Goal: Use online tool/utility: Utilize a website feature to perform a specific function

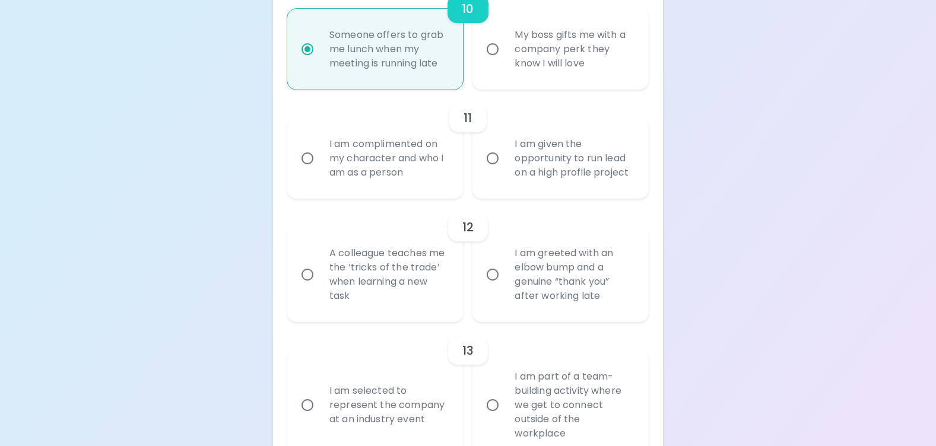
scroll to position [1454, 0]
click at [310, 161] on input "I am complimented on my character and who I am as a person" at bounding box center [307, 157] width 25 height 25
radio input "false"
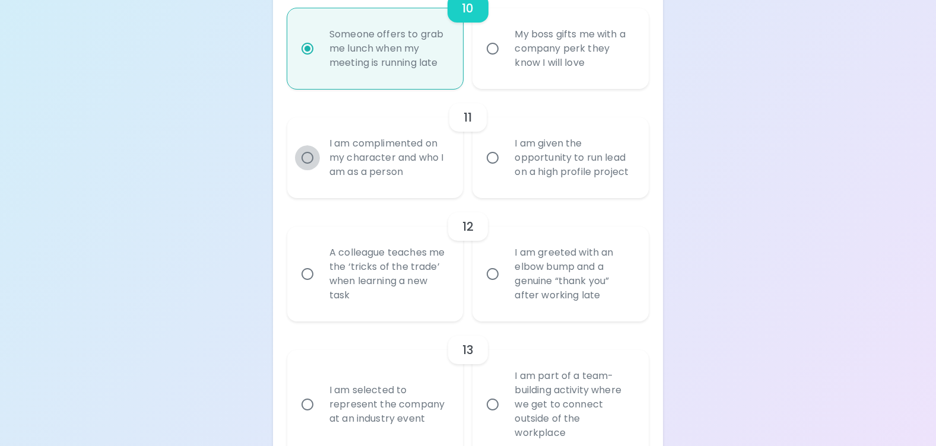
radio input "false"
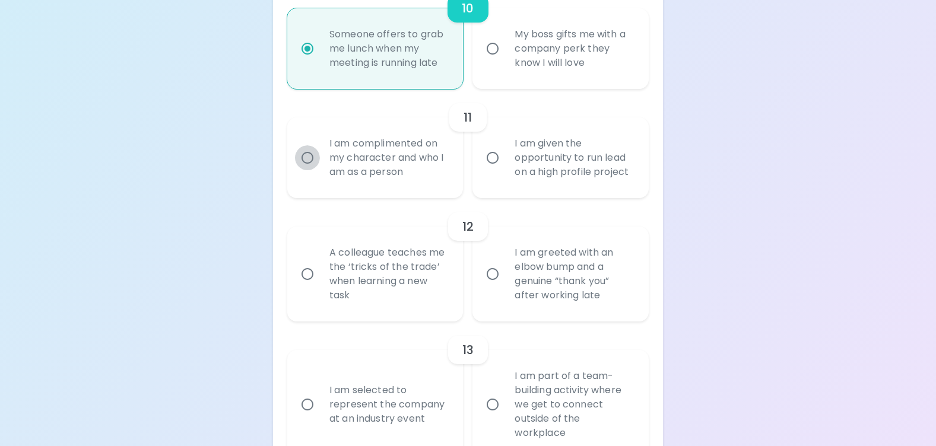
radio input "false"
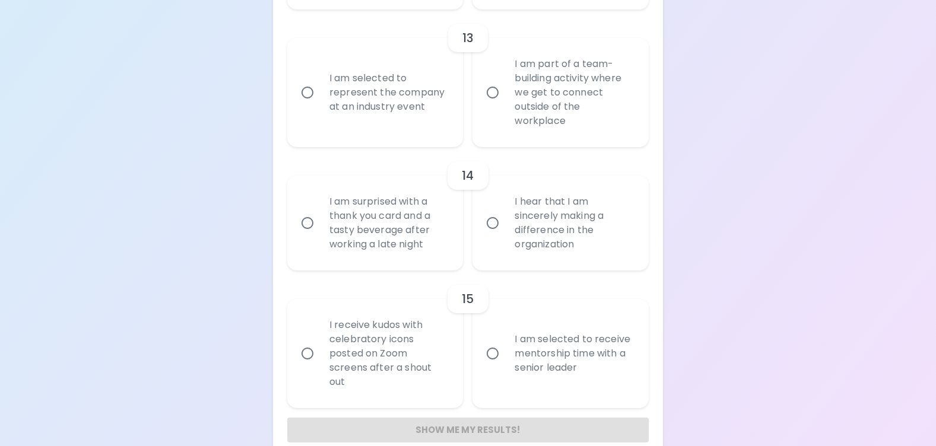
scroll to position [1786, 0]
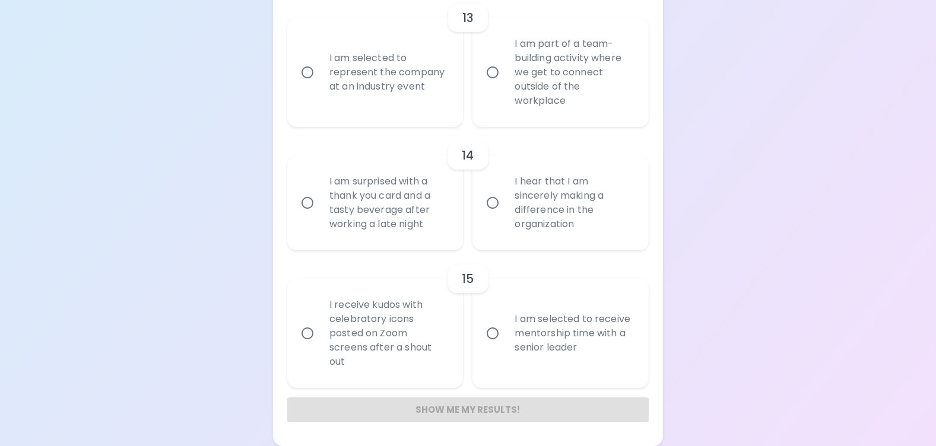
radio input "true"
click at [305, 335] on input "I receive kudos with celebratory icons posted on Zoom screens after a shout out" at bounding box center [307, 333] width 25 height 25
radio input "false"
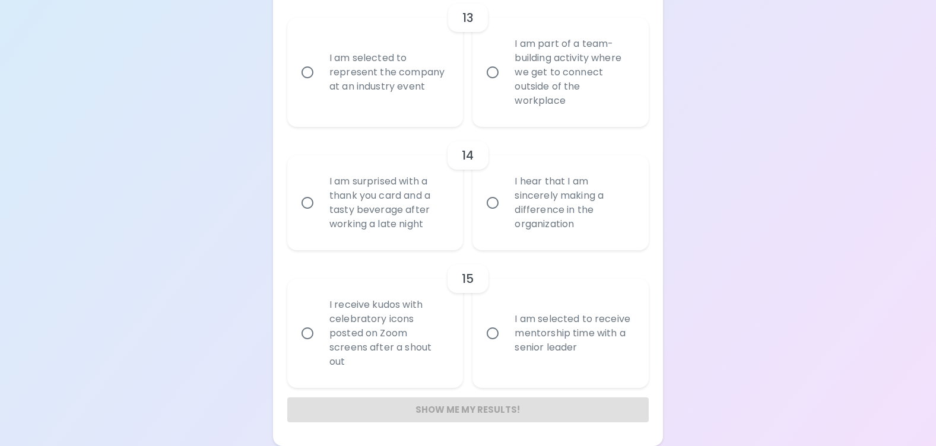
radio input "false"
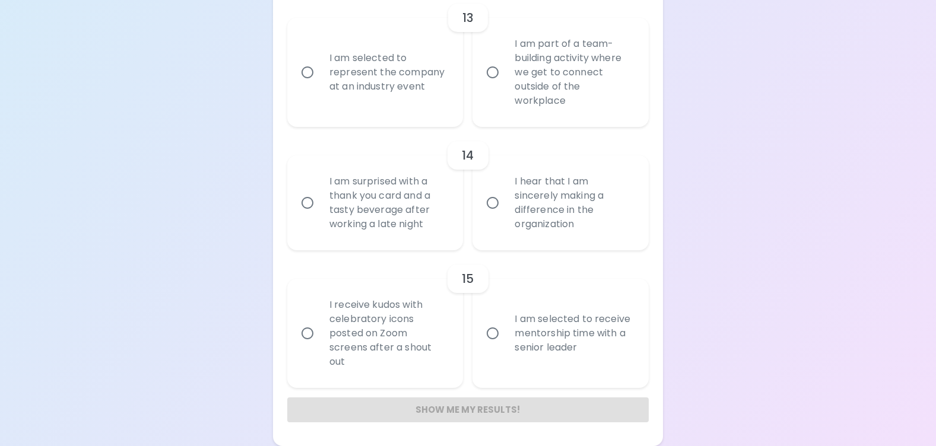
radio input "false"
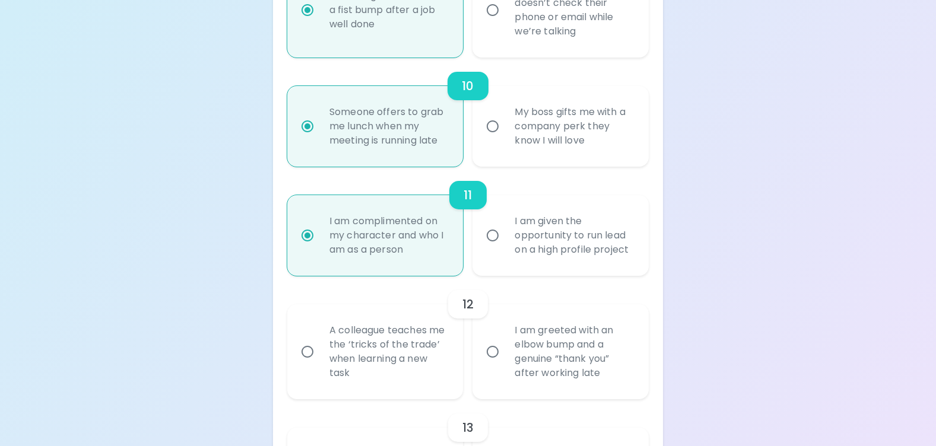
scroll to position [1371, 0]
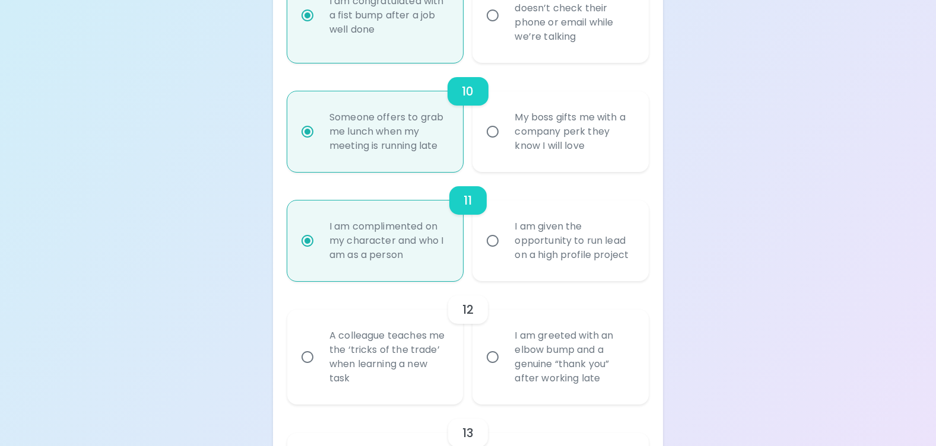
radio input "true"
click at [310, 359] on input "A colleague teaches me the ‘tricks of the trade’ when learning a new task" at bounding box center [307, 357] width 25 height 25
radio input "false"
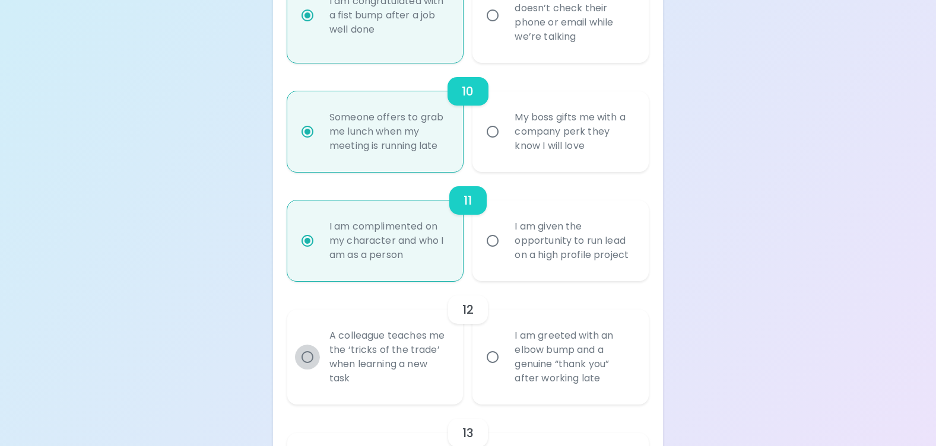
radio input "false"
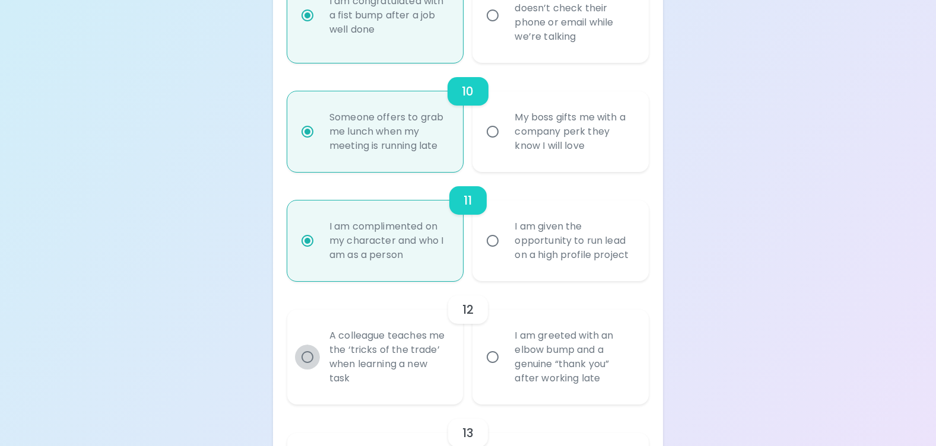
radio input "false"
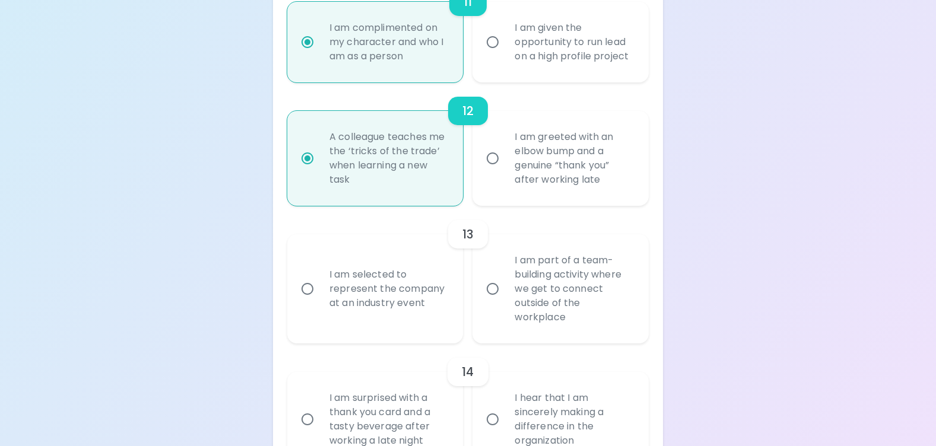
scroll to position [1584, 0]
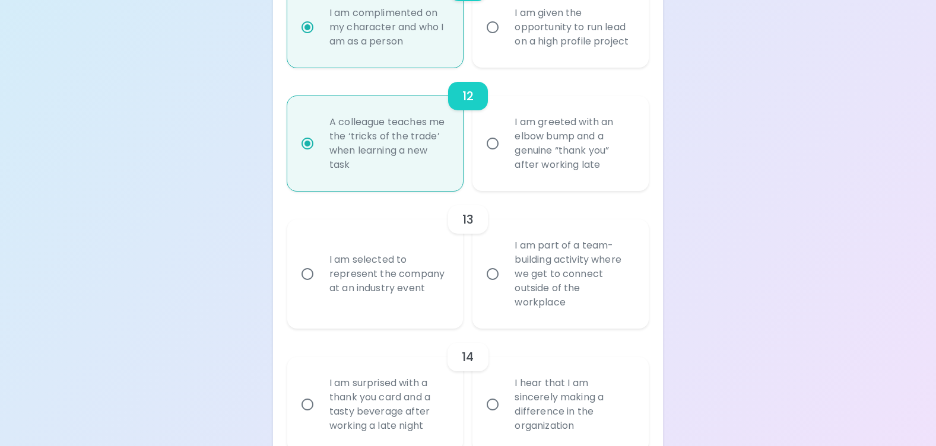
radio input "true"
click at [496, 275] on input "I am part of a team-building activity where we get to connect outside of the wo…" at bounding box center [492, 274] width 25 height 25
radio input "false"
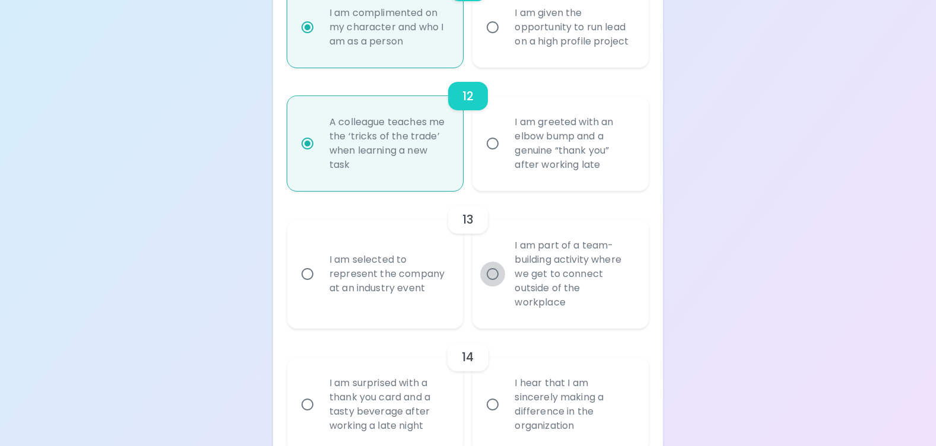
radio input "false"
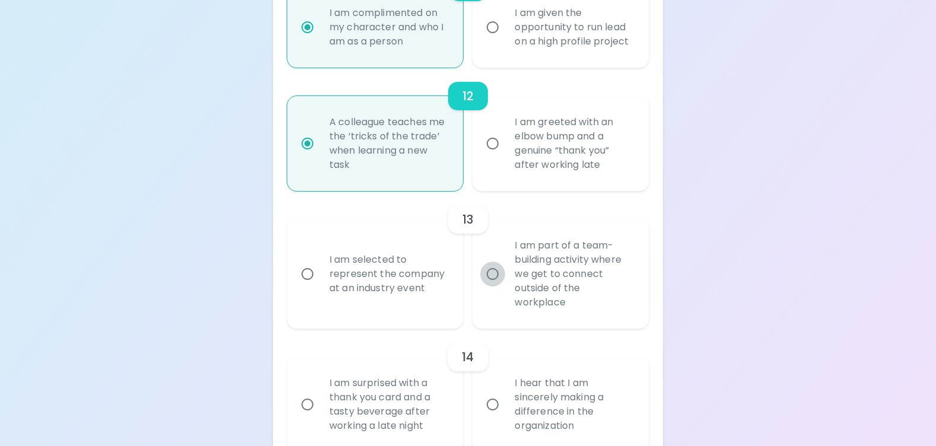
radio input "false"
radio input "true"
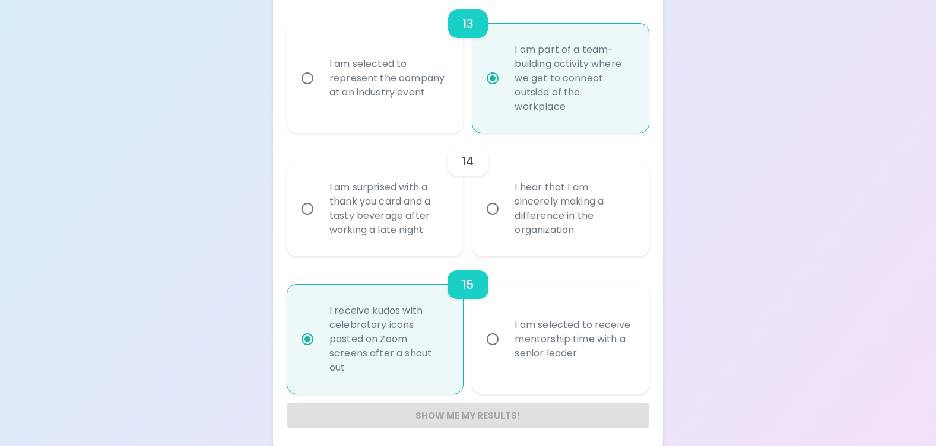
scroll to position [1786, 0]
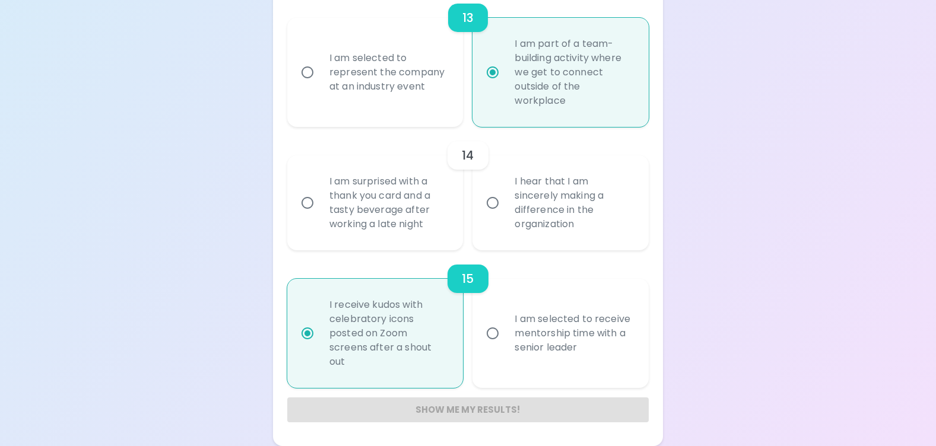
radio input "true"
click at [306, 204] on input "I am surprised with a thank you card and a tasty beverage after working a late …" at bounding box center [307, 203] width 25 height 25
radio input "false"
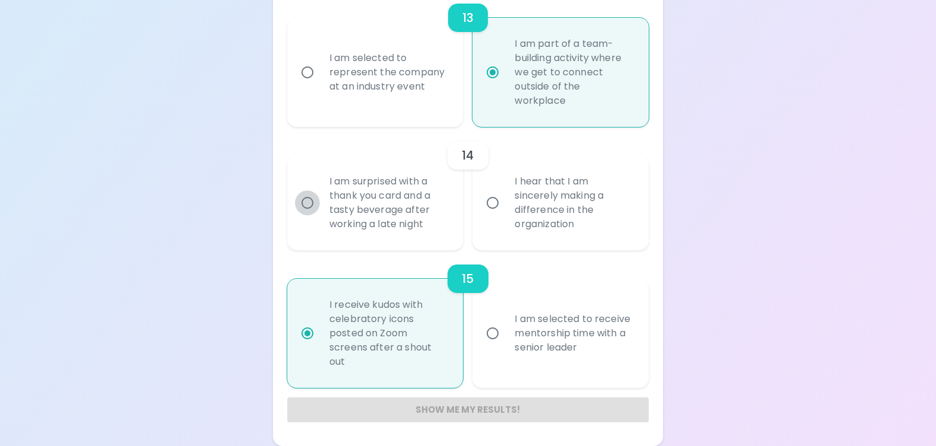
radio input "false"
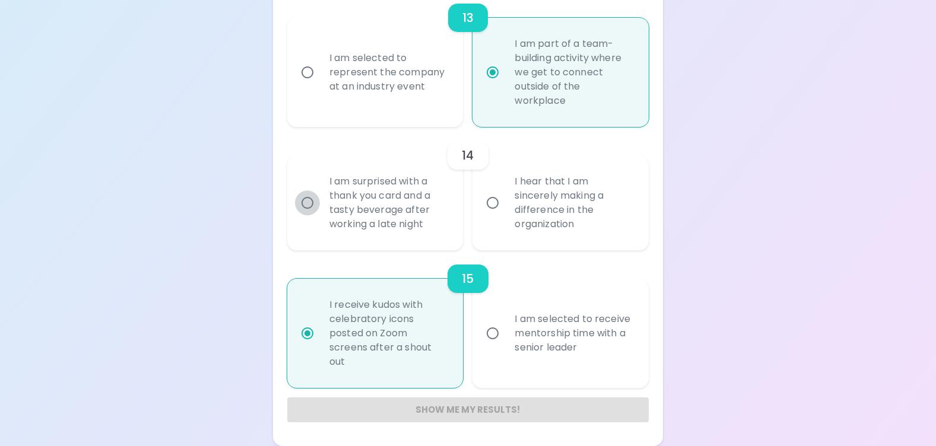
radio input "false"
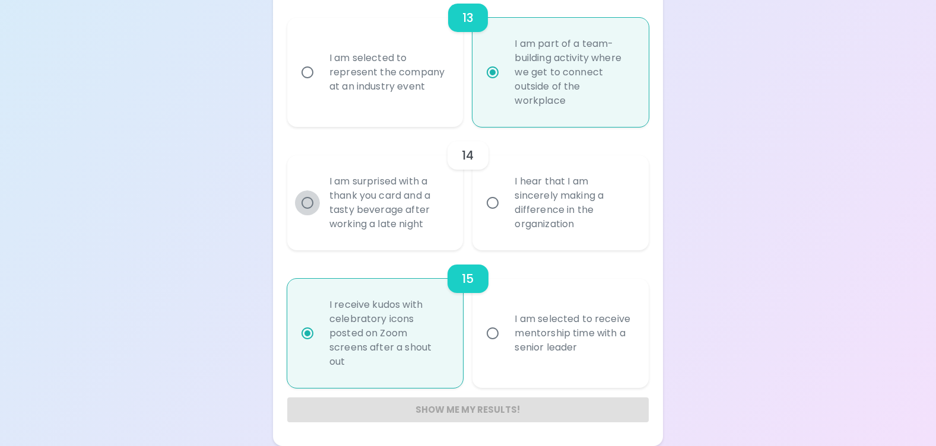
radio input "true"
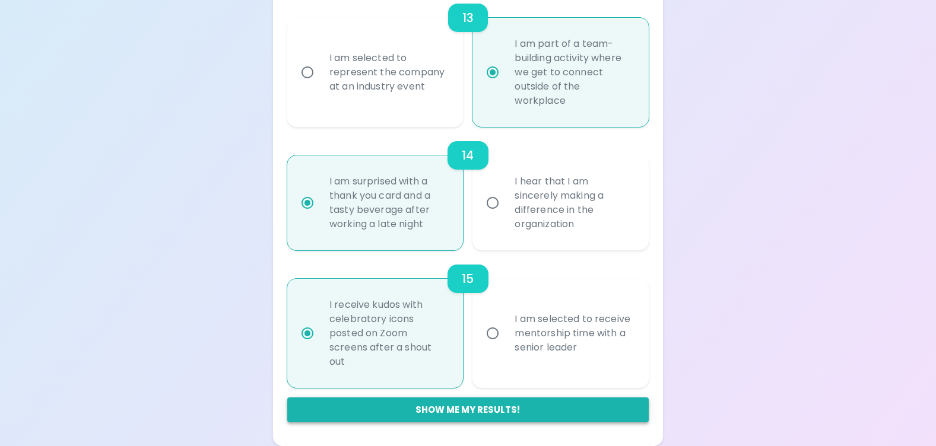
radio input "true"
click at [491, 406] on button "Show me my results!" at bounding box center [468, 410] width 362 height 25
radio input "false"
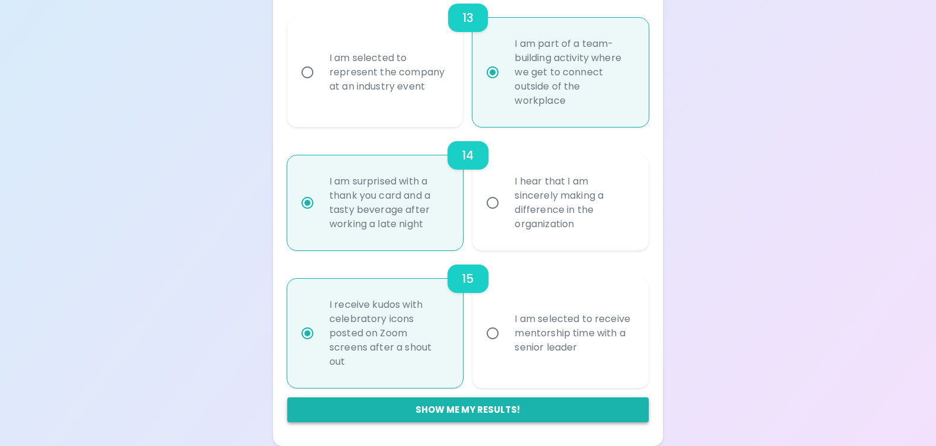
radio input "false"
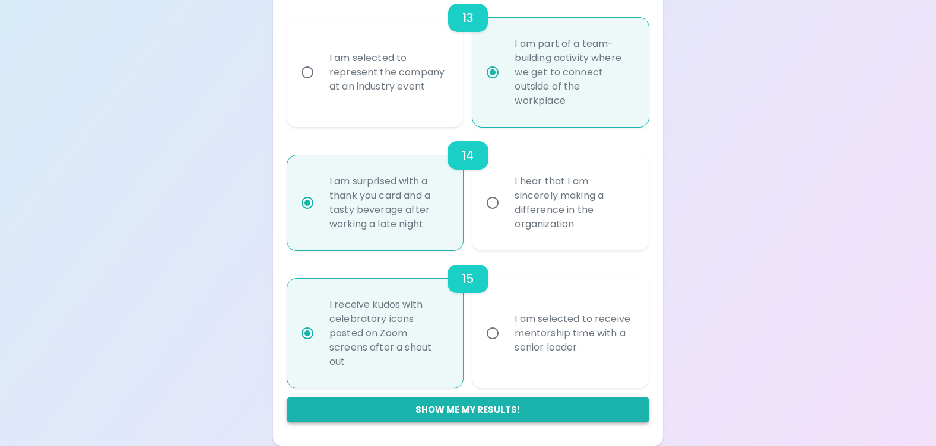
radio input "false"
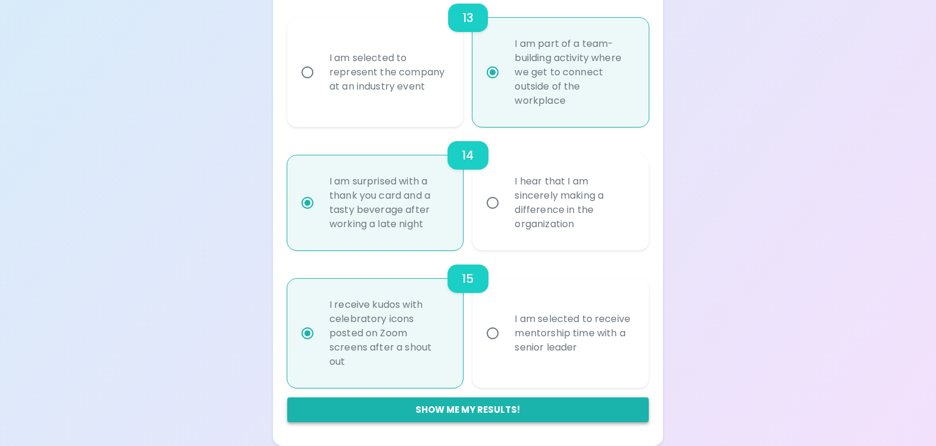
radio input "true"
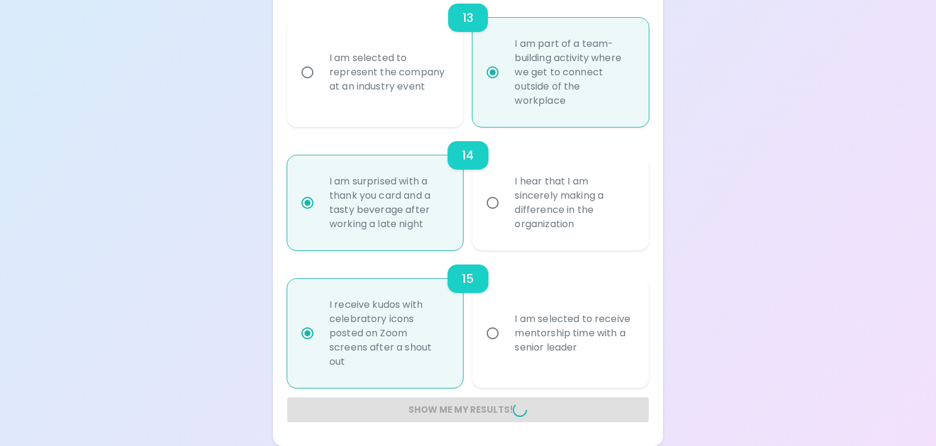
radio input "false"
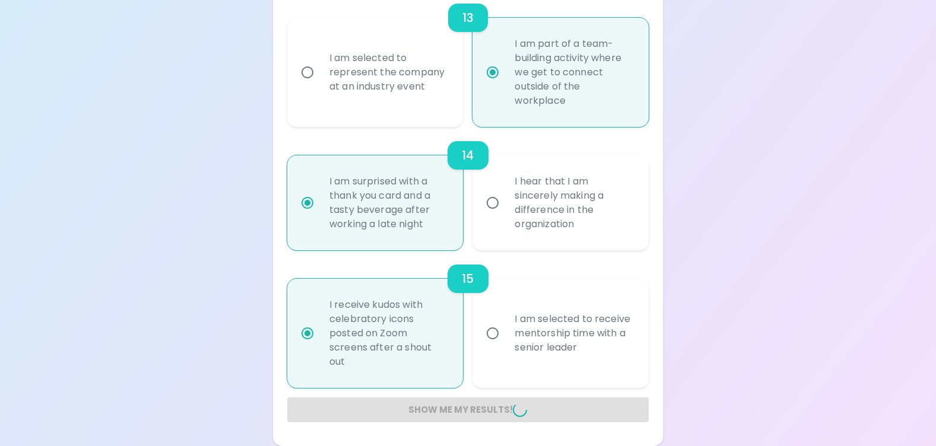
radio input "false"
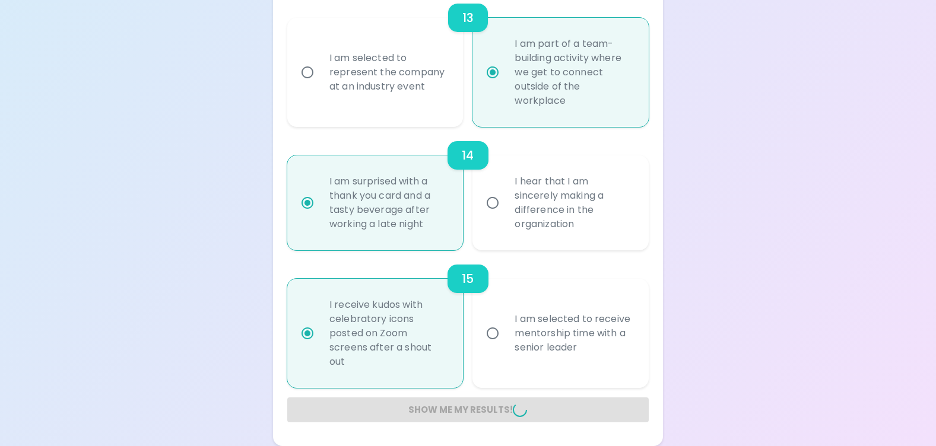
radio input "false"
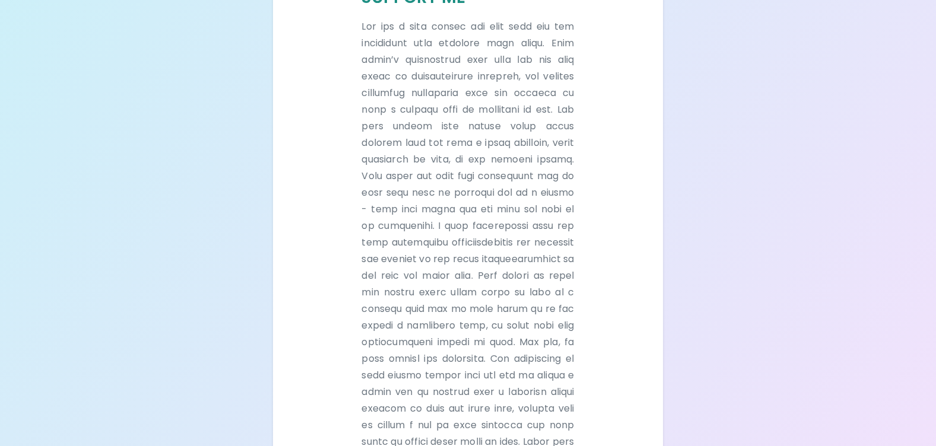
scroll to position [866, 0]
